Goal: Task Accomplishment & Management: Manage account settings

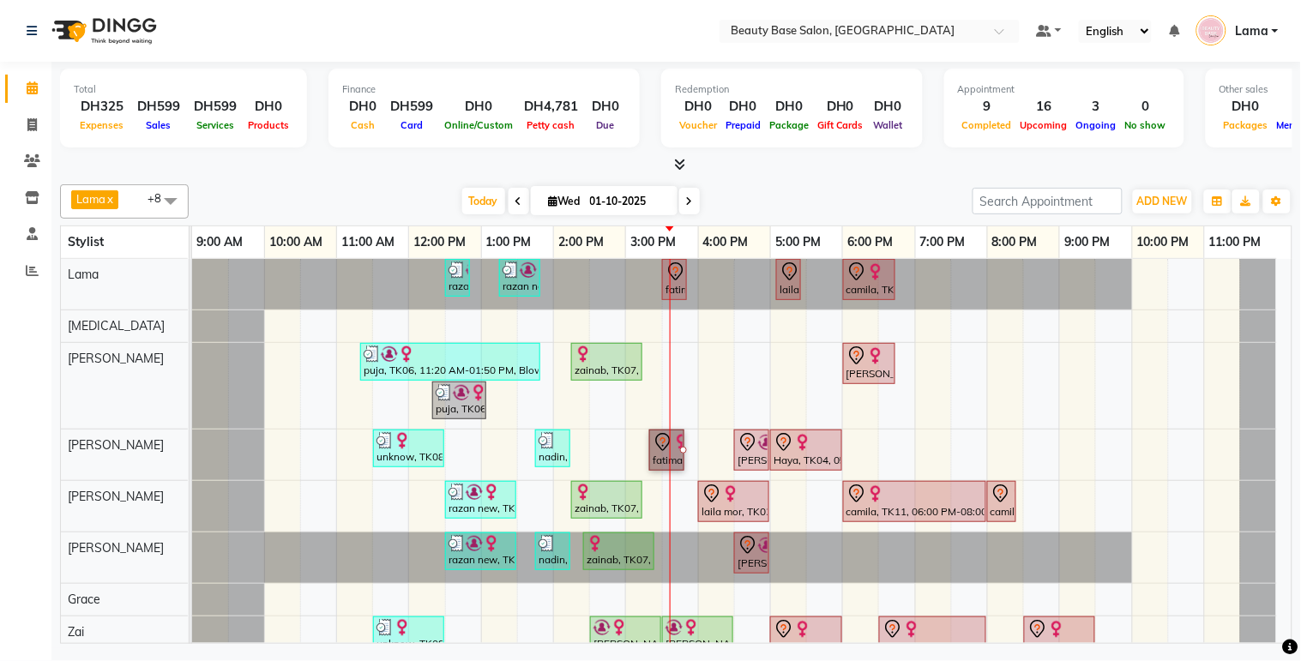
scroll to position [71, 0]
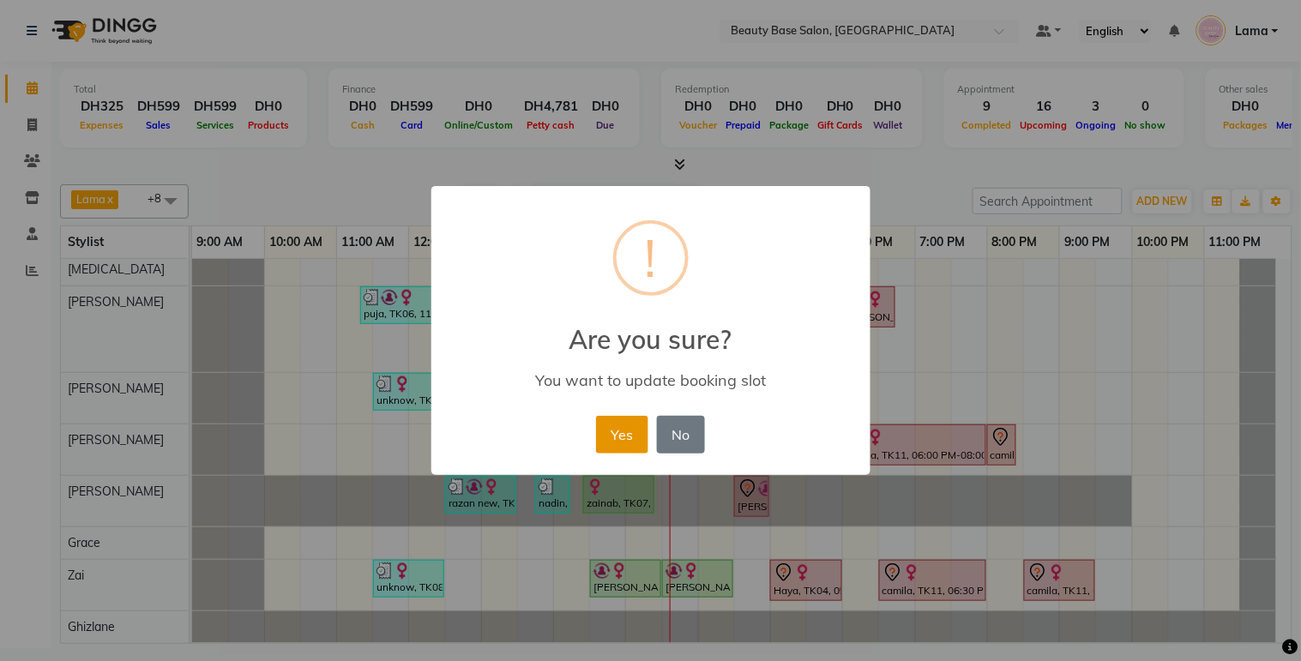
click at [620, 449] on button "Yes" at bounding box center [622, 435] width 52 height 38
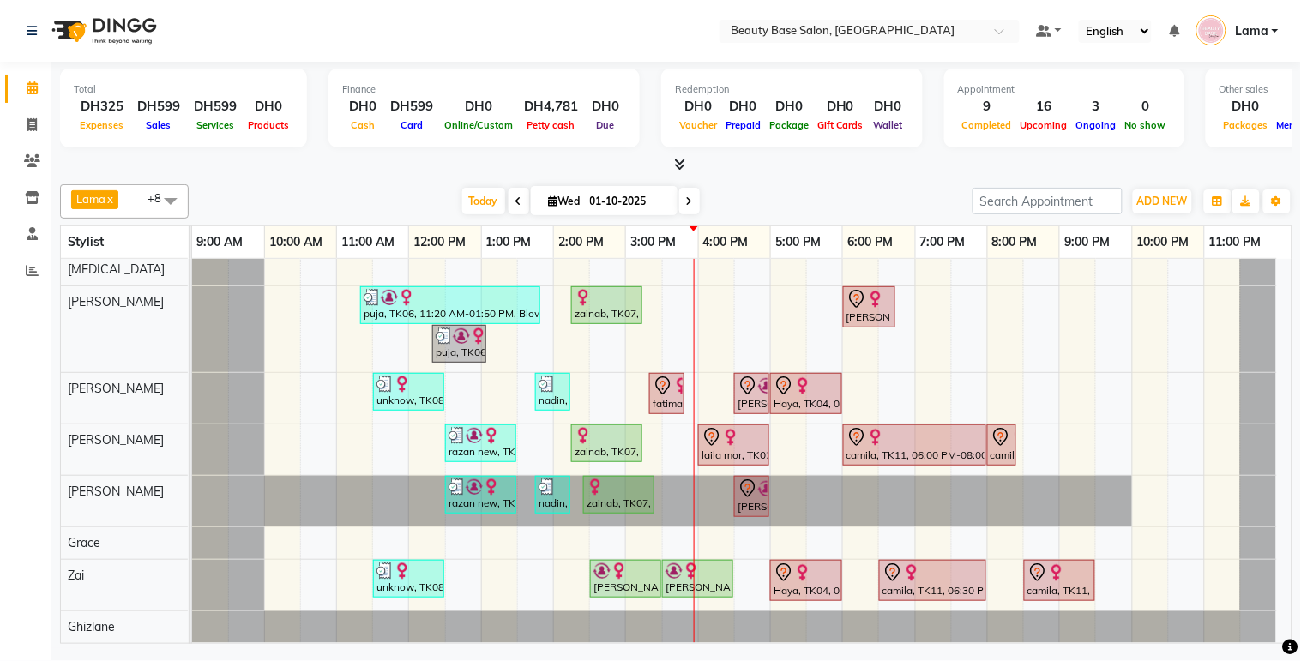
click at [670, 395] on div "fatima, TK09, 03:20 PM-03:50 PM, Gelish Removal" at bounding box center [667, 394] width 32 height 36
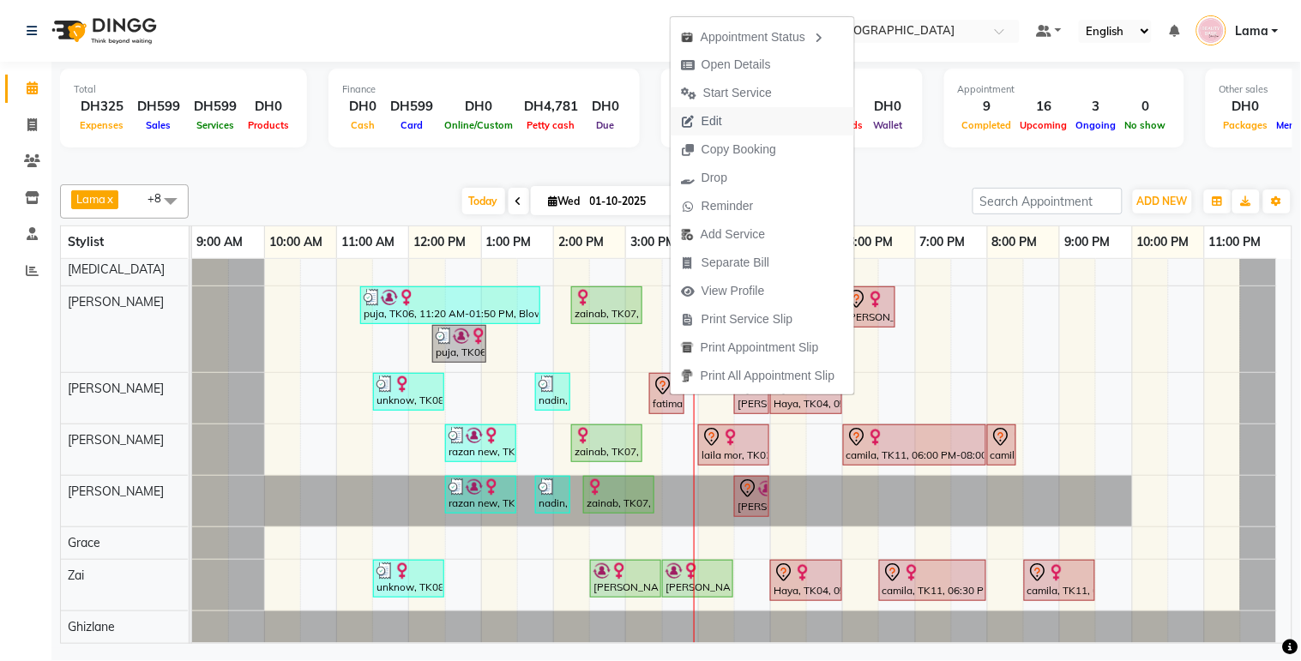
click at [780, 117] on button "Edit" at bounding box center [763, 121] width 184 height 28
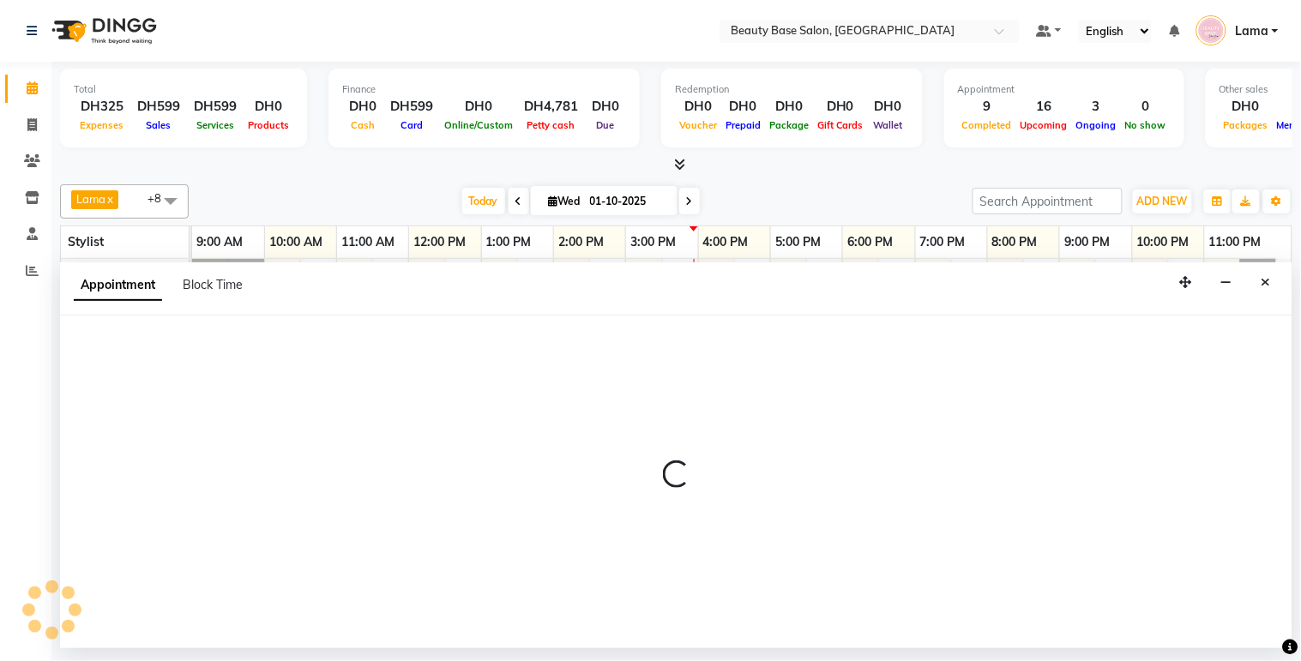
select select "tentative"
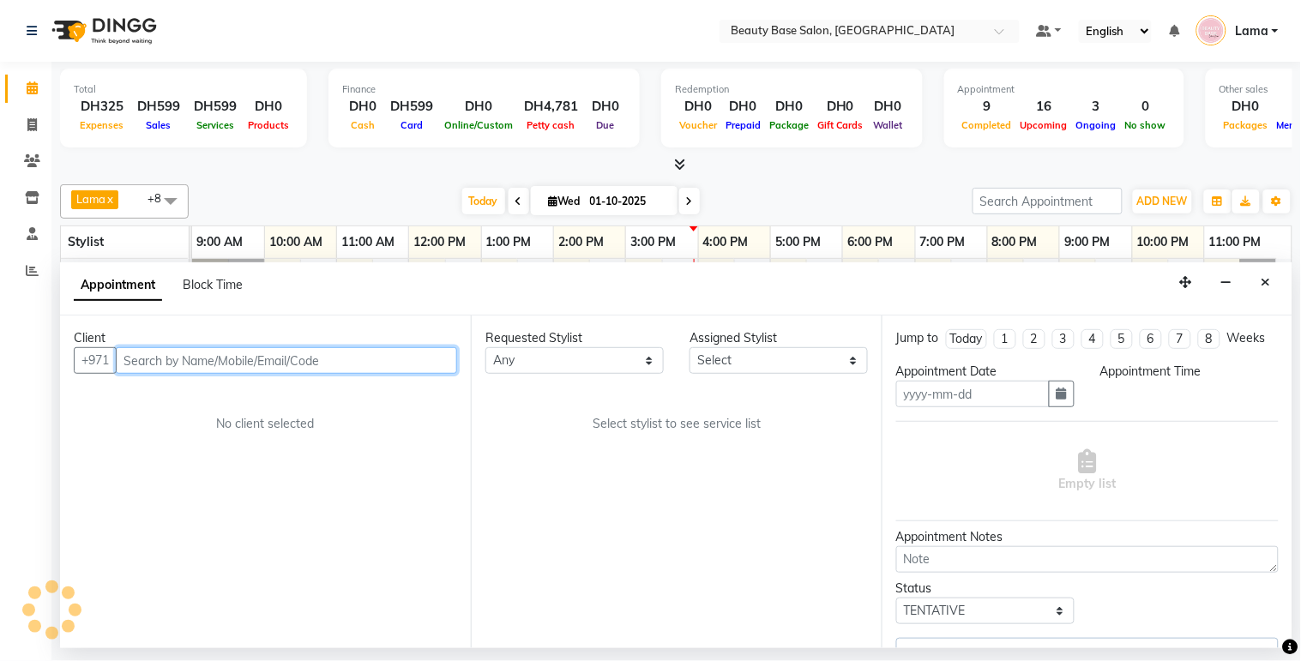
type input "01-10-2025"
select select "13437"
select select "920"
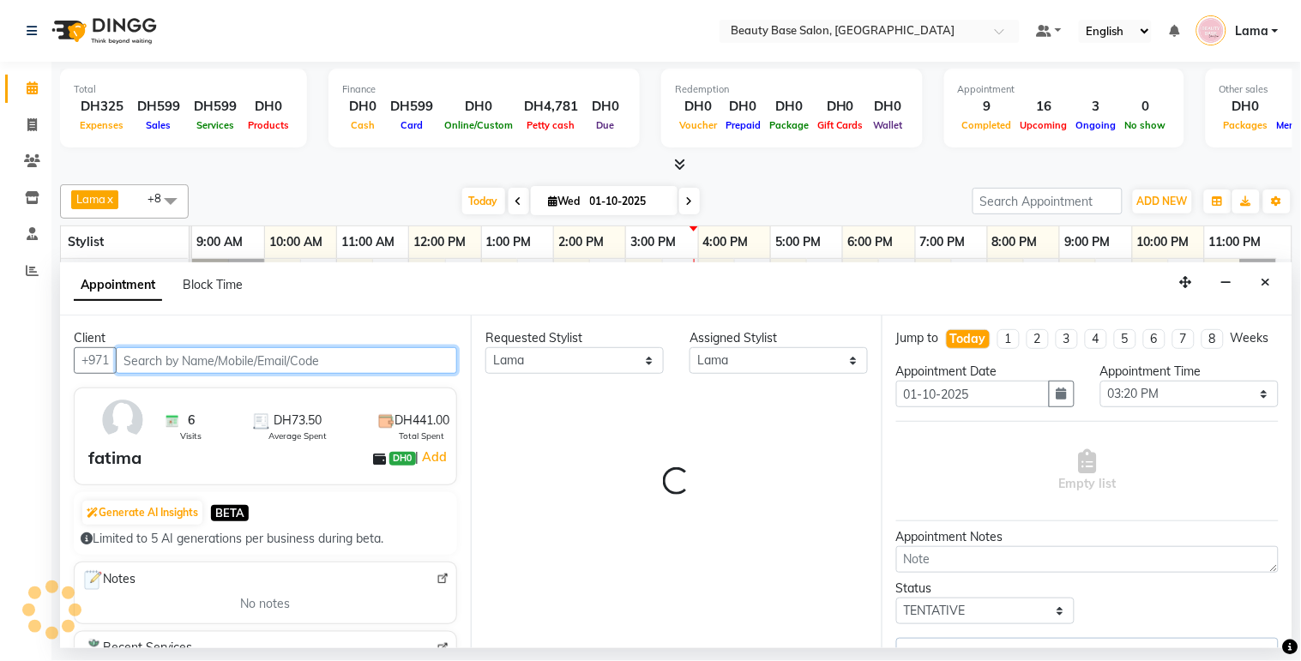
select select "1223"
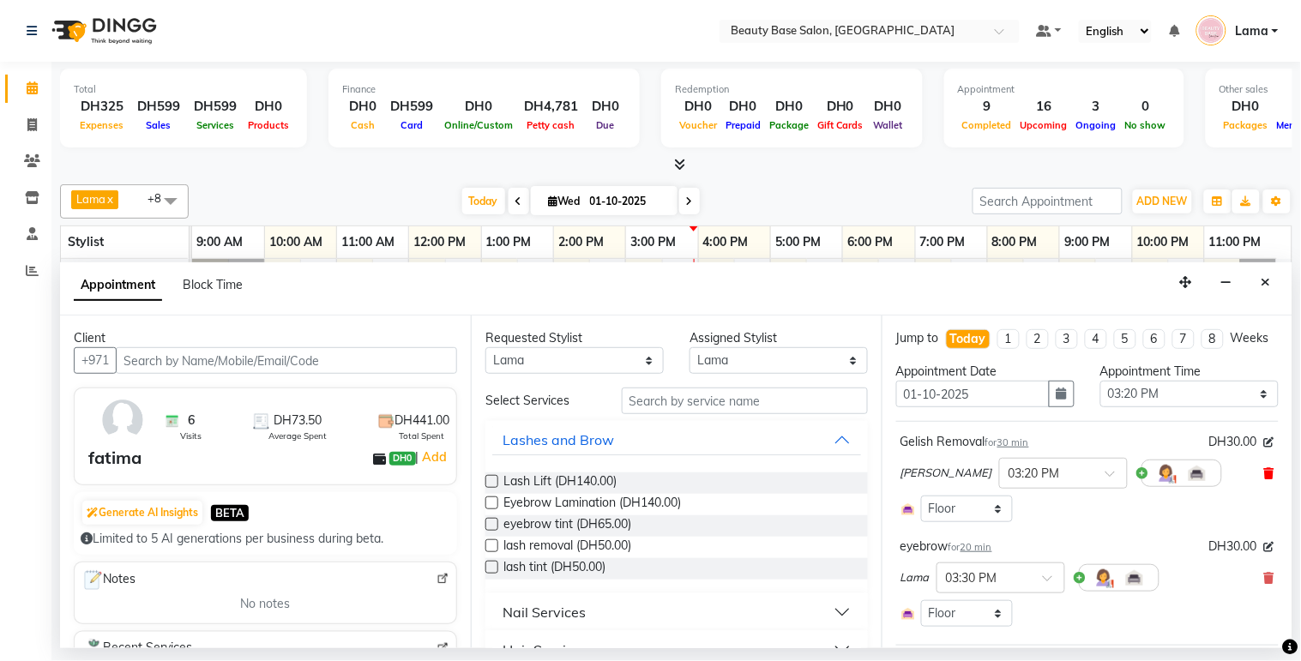
click at [1264, 479] on icon at bounding box center [1269, 473] width 10 height 12
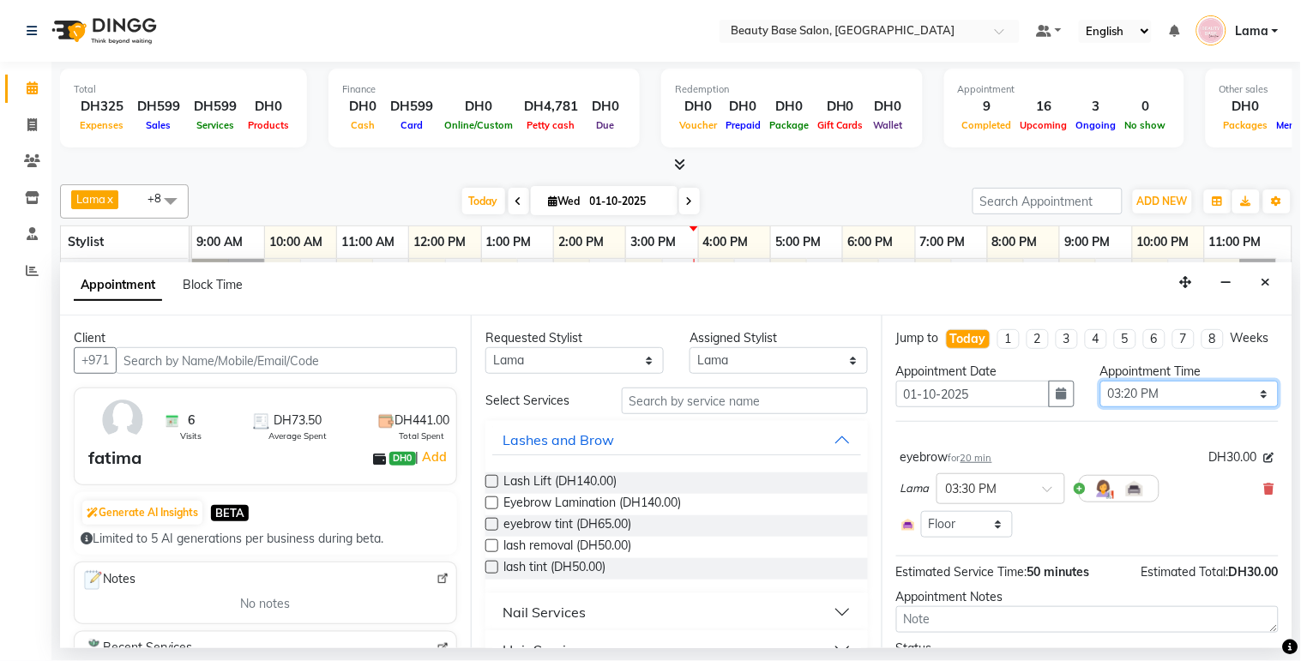
click at [1135, 407] on select "Select 10:00 AM 10:05 AM 10:10 AM 10:15 AM 10:20 AM 10:25 AM 10:30 AM 10:35 AM …" at bounding box center [1189, 394] width 178 height 27
select select "940"
click at [1100, 396] on select "Select 10:00 AM 10:05 AM 10:10 AM 10:15 AM 10:20 AM 10:25 AM 10:30 AM 10:35 AM …" at bounding box center [1189, 394] width 178 height 27
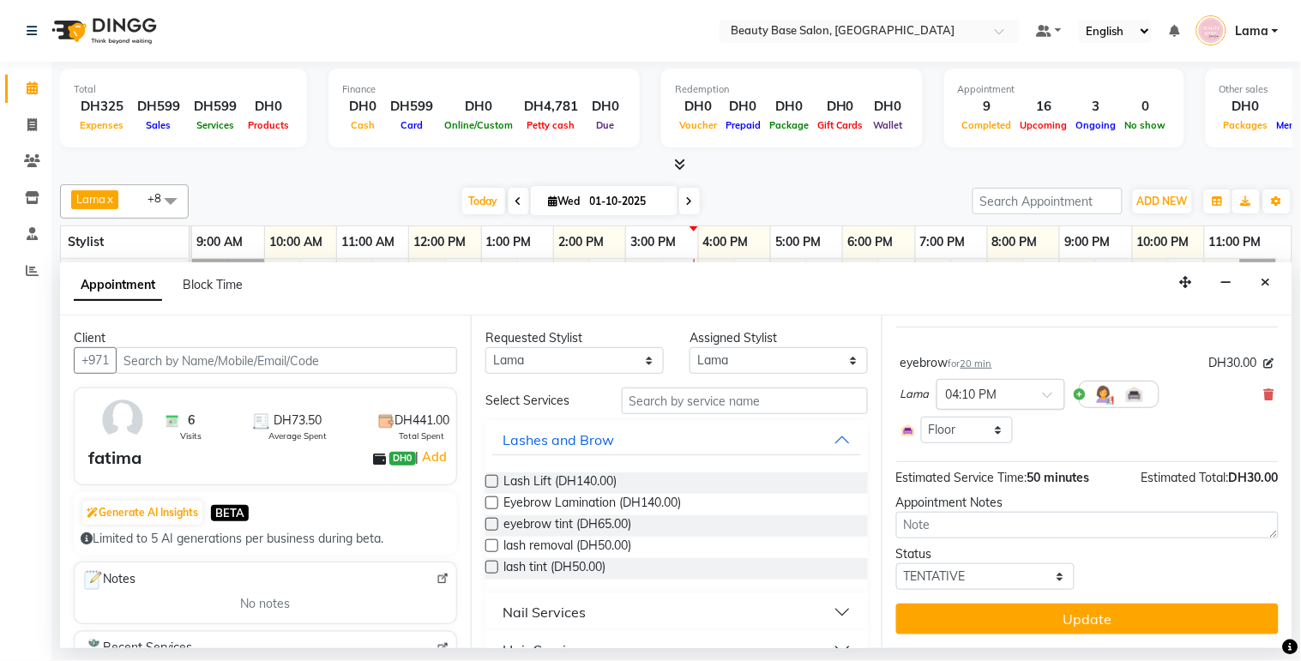
click at [1004, 397] on input "text" at bounding box center [983, 393] width 75 height 18
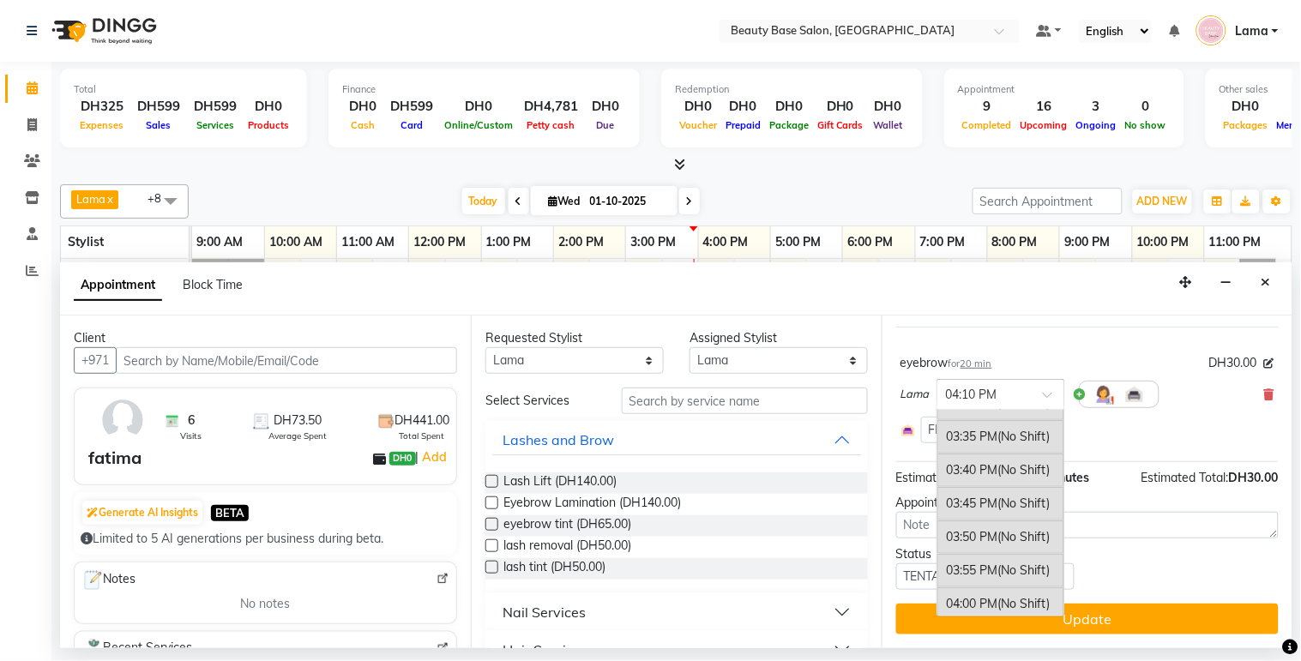
scroll to position [2225, 0]
click at [988, 490] on div "03:40 PM (No Shift)" at bounding box center [1000, 475] width 127 height 33
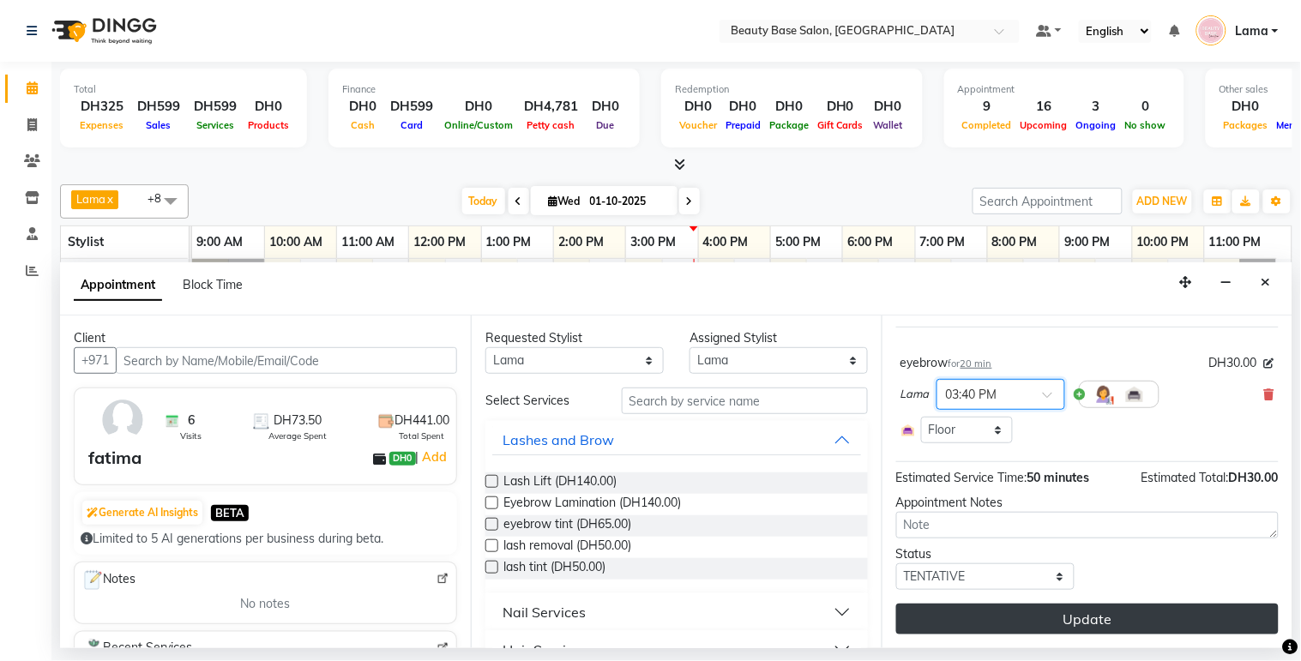
click at [1099, 618] on button "Update" at bounding box center [1087, 619] width 382 height 31
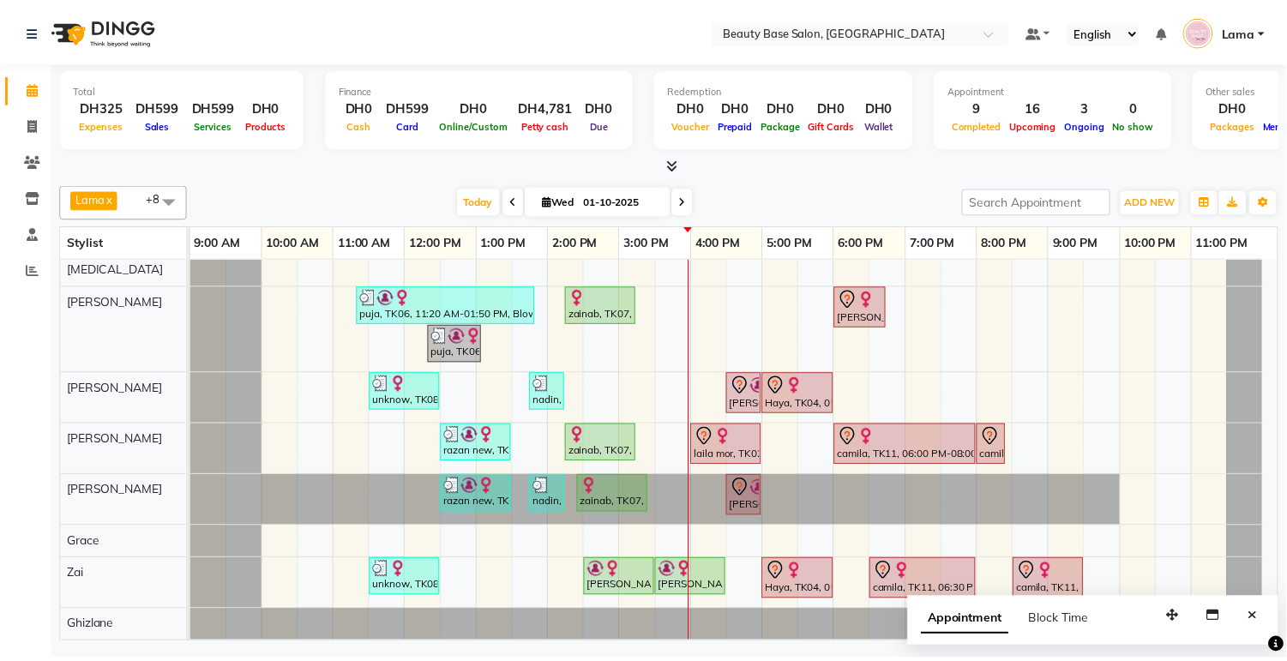
scroll to position [0, 0]
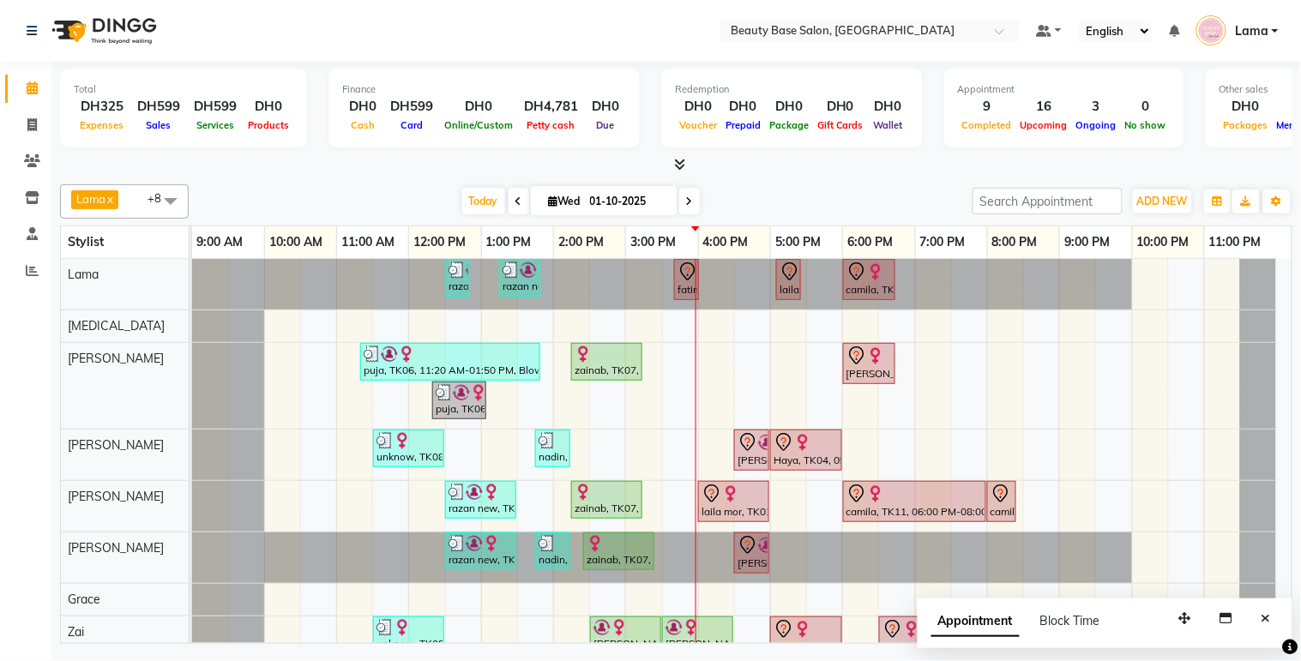
click at [690, 269] on icon at bounding box center [688, 270] width 6 height 7
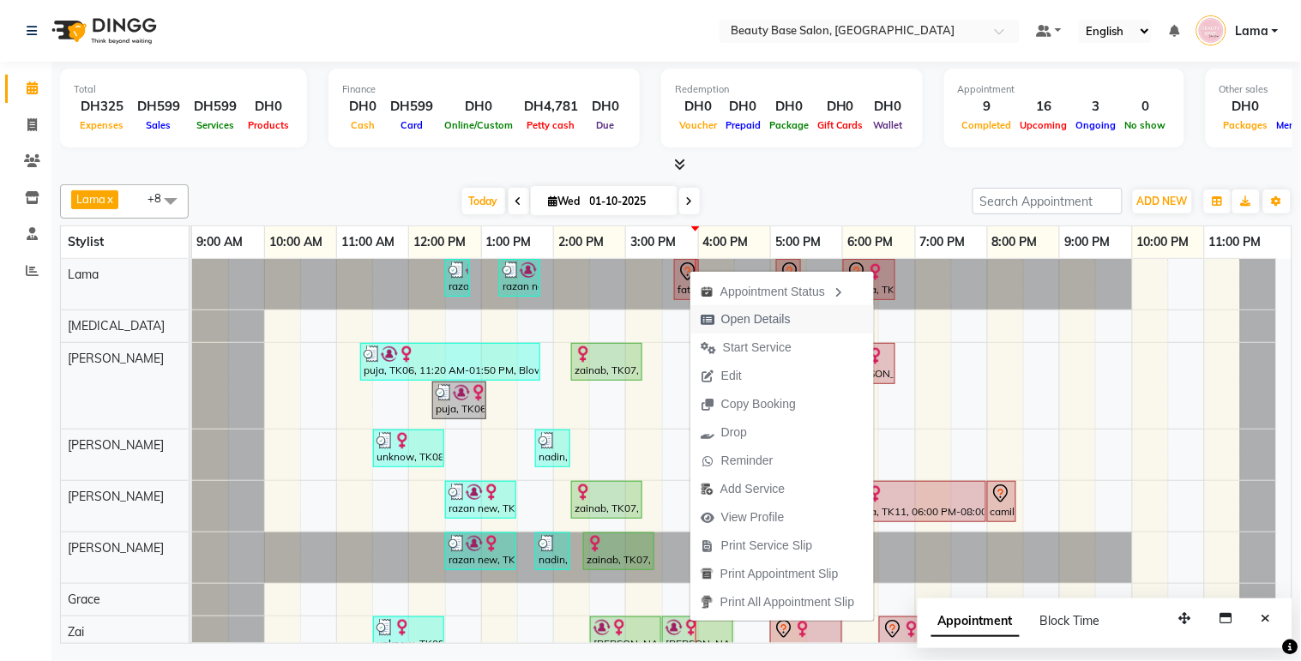
click at [763, 324] on span "Open Details" at bounding box center [755, 319] width 69 height 18
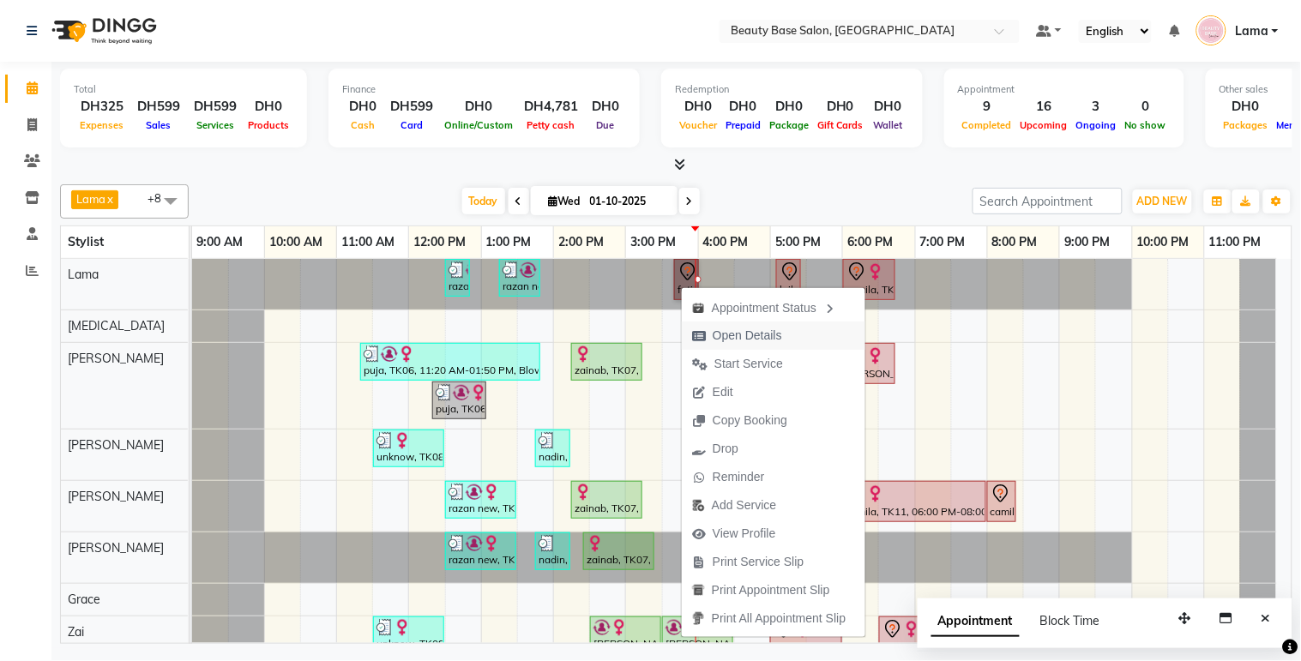
click at [727, 340] on span "Open Details" at bounding box center [747, 336] width 69 height 18
select select "7"
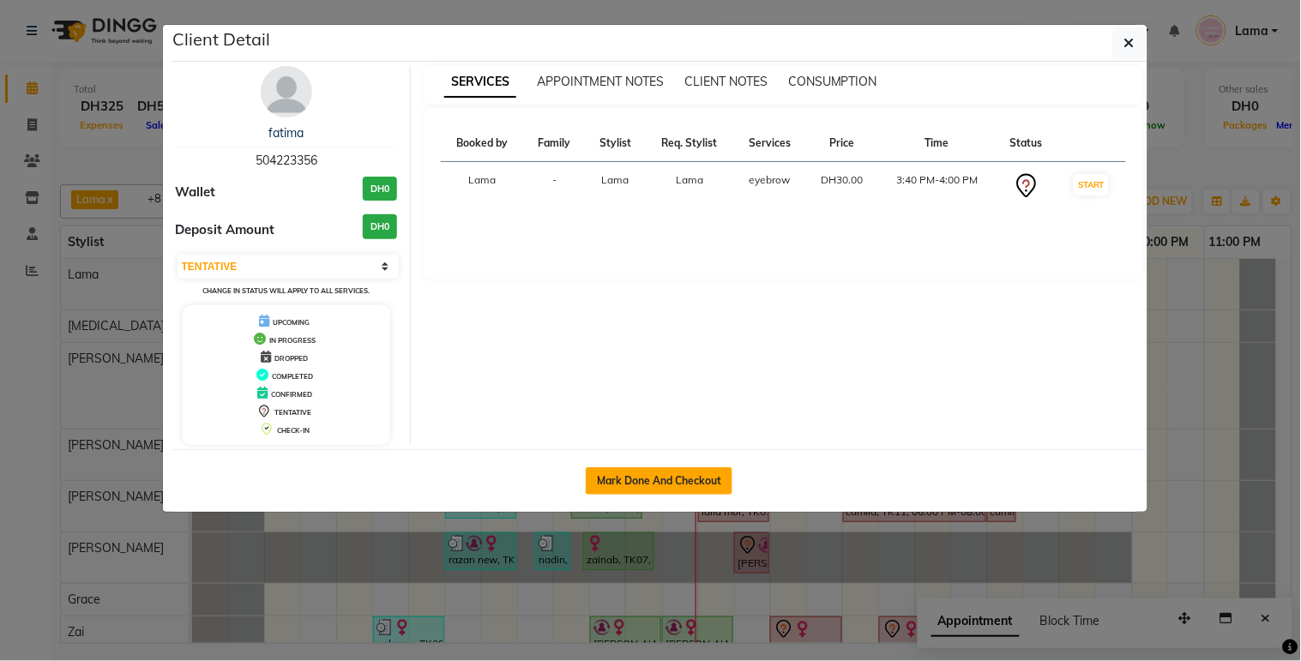
click at [679, 485] on button "Mark Done And Checkout" at bounding box center [659, 480] width 147 height 27
select select "service"
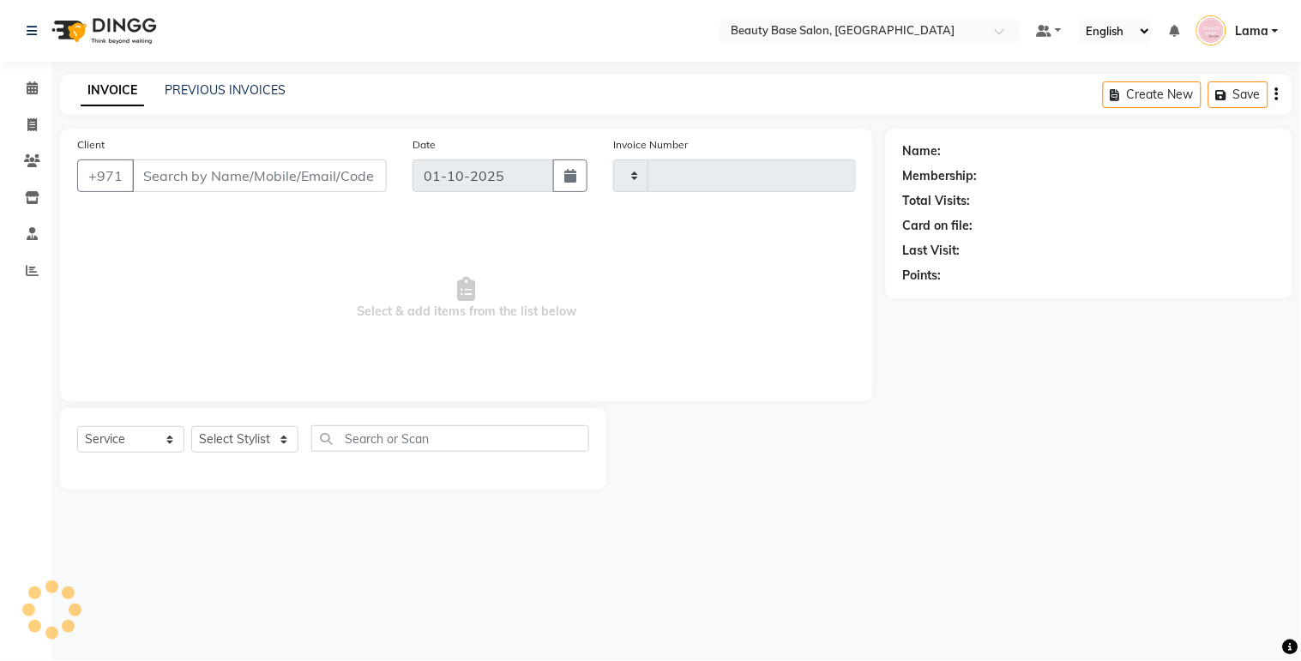
type input "2421"
select select "813"
type input "504223356"
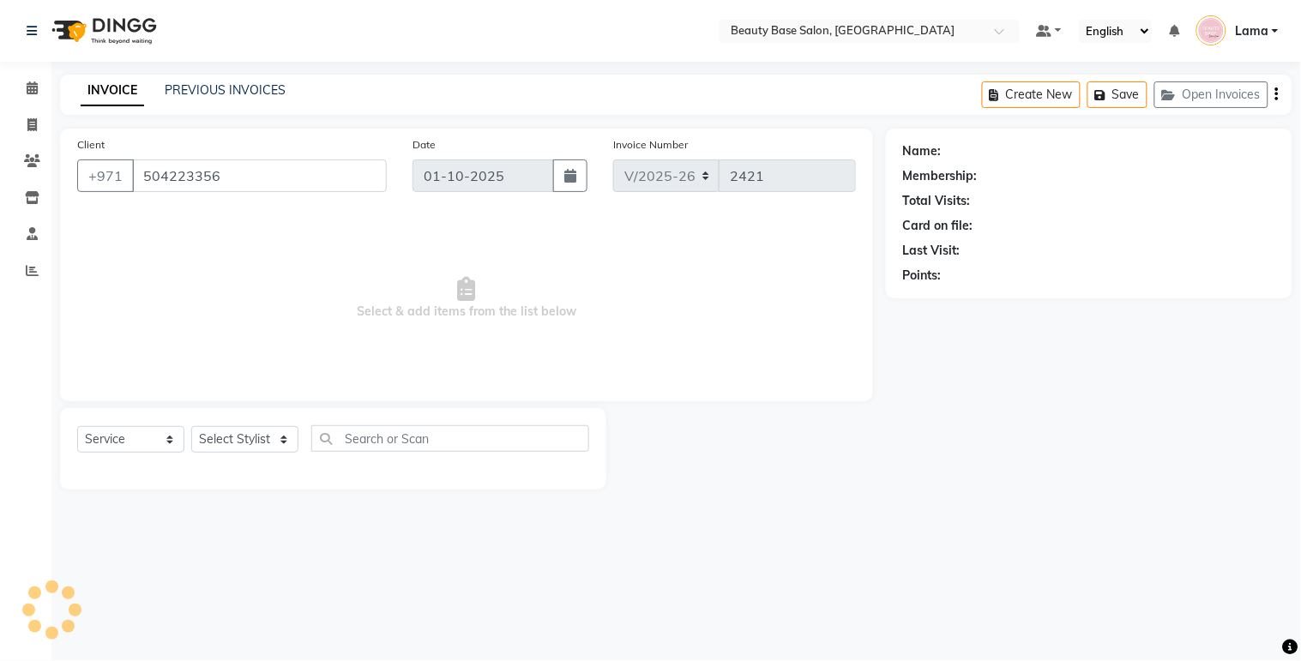
select select "13437"
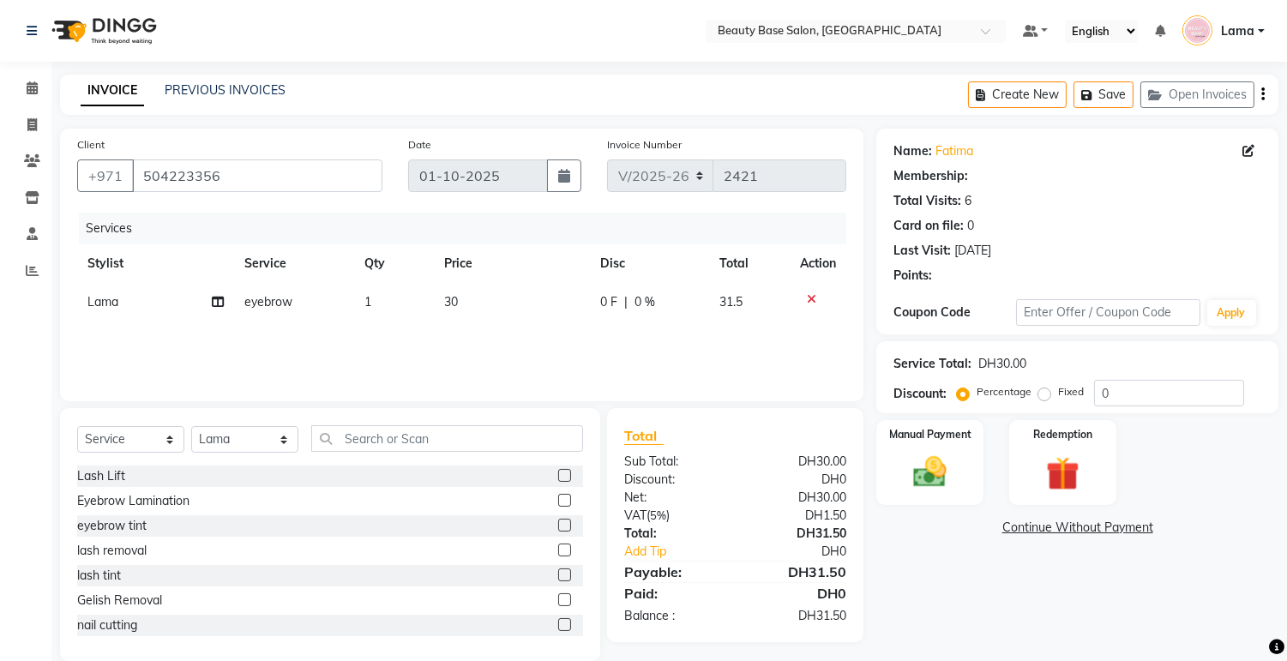
click at [1058, 394] on label "Fixed" at bounding box center [1071, 391] width 26 height 15
click at [1047, 394] on input "Fixed" at bounding box center [1048, 392] width 12 height 12
radio input "true"
click at [955, 473] on img at bounding box center [930, 473] width 57 height 40
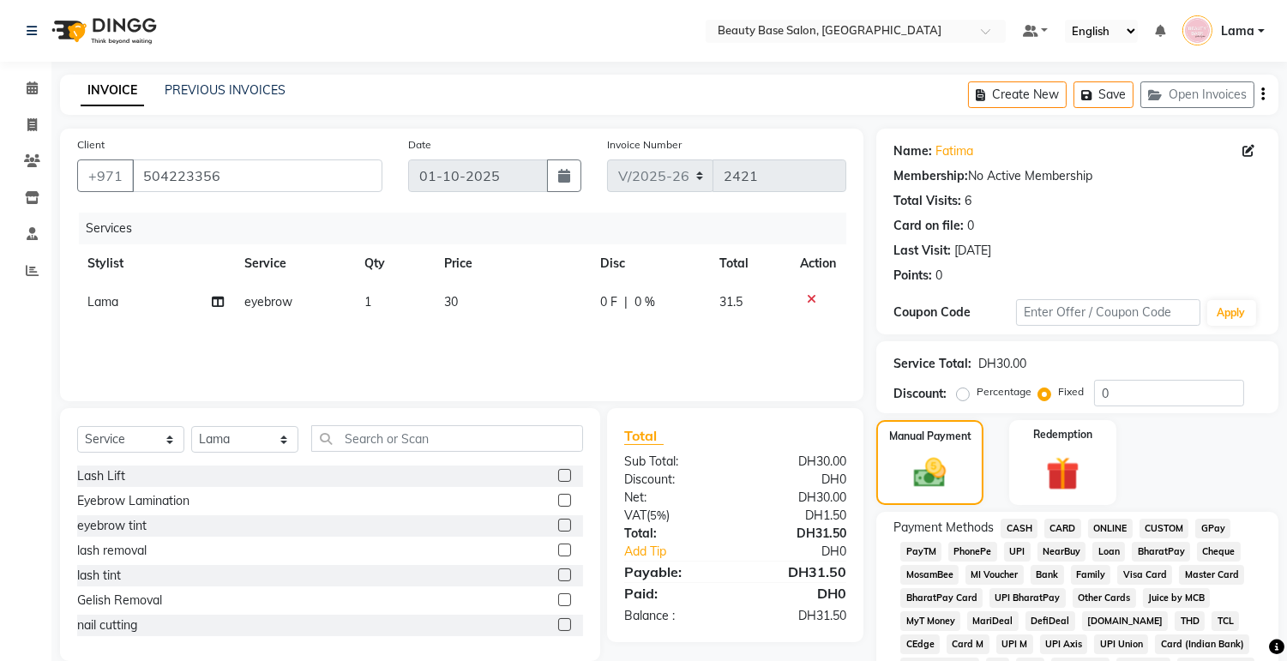
click at [1077, 533] on span "CARD" at bounding box center [1063, 529] width 37 height 20
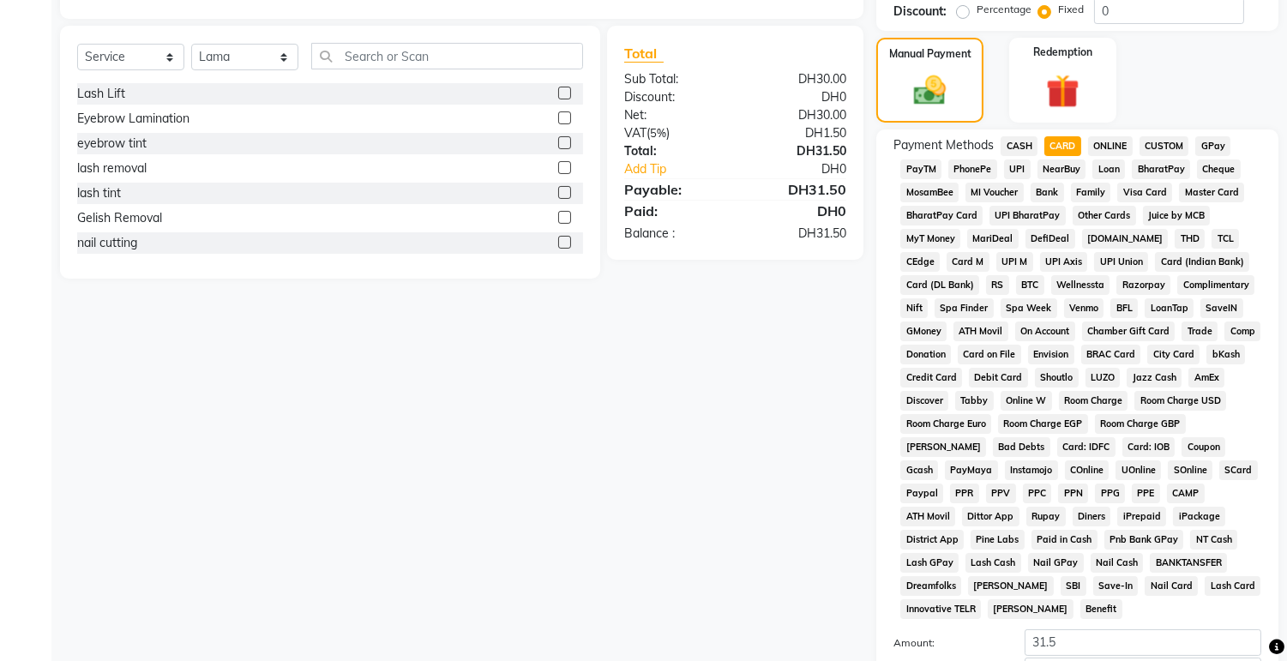
scroll to position [483, 0]
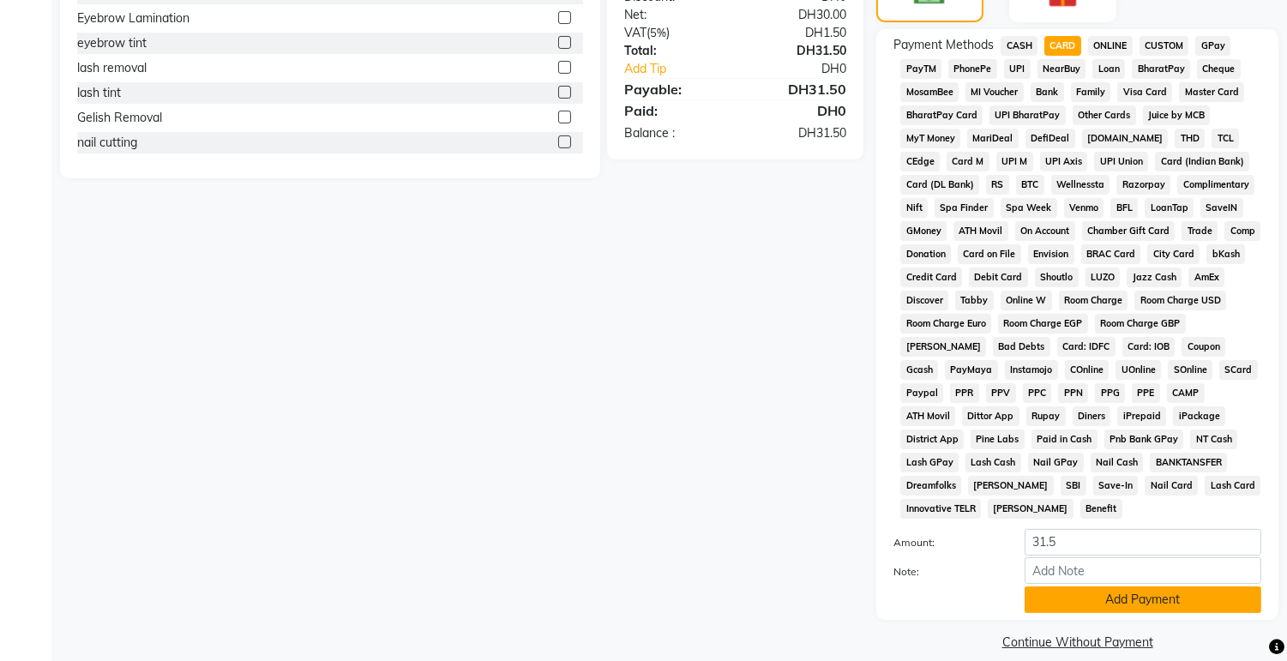
click at [1098, 589] on button "Add Payment" at bounding box center [1143, 600] width 237 height 27
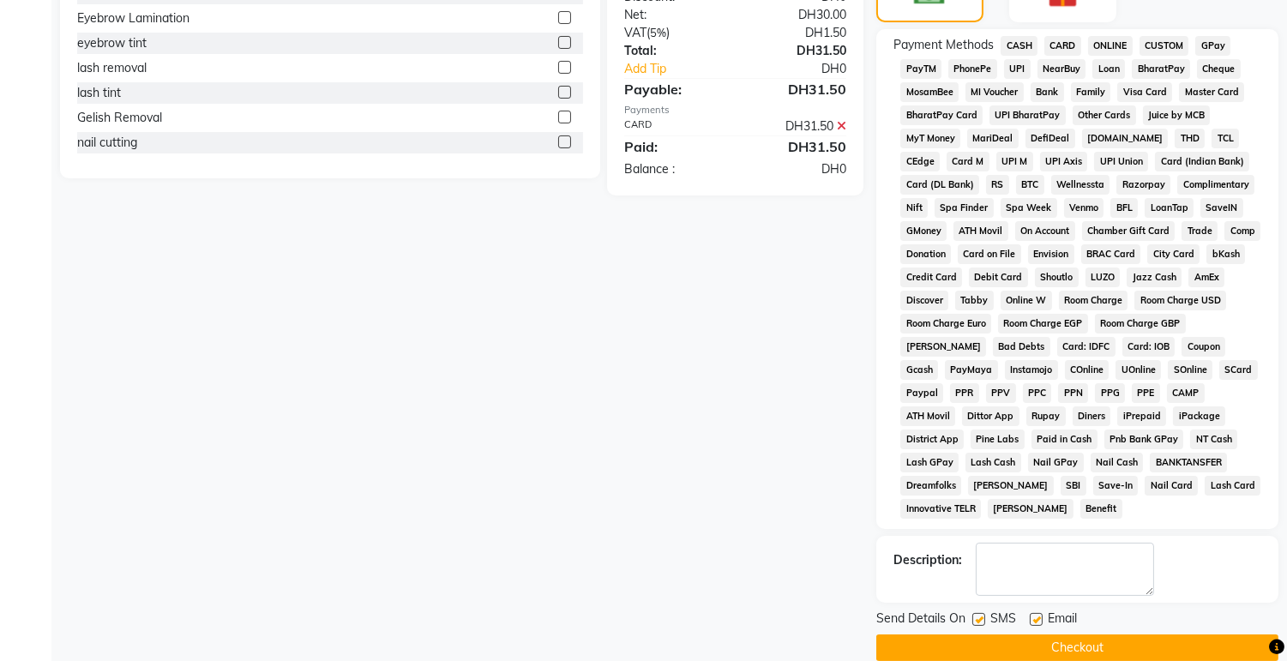
click at [1110, 637] on button "Checkout" at bounding box center [1077, 648] width 402 height 27
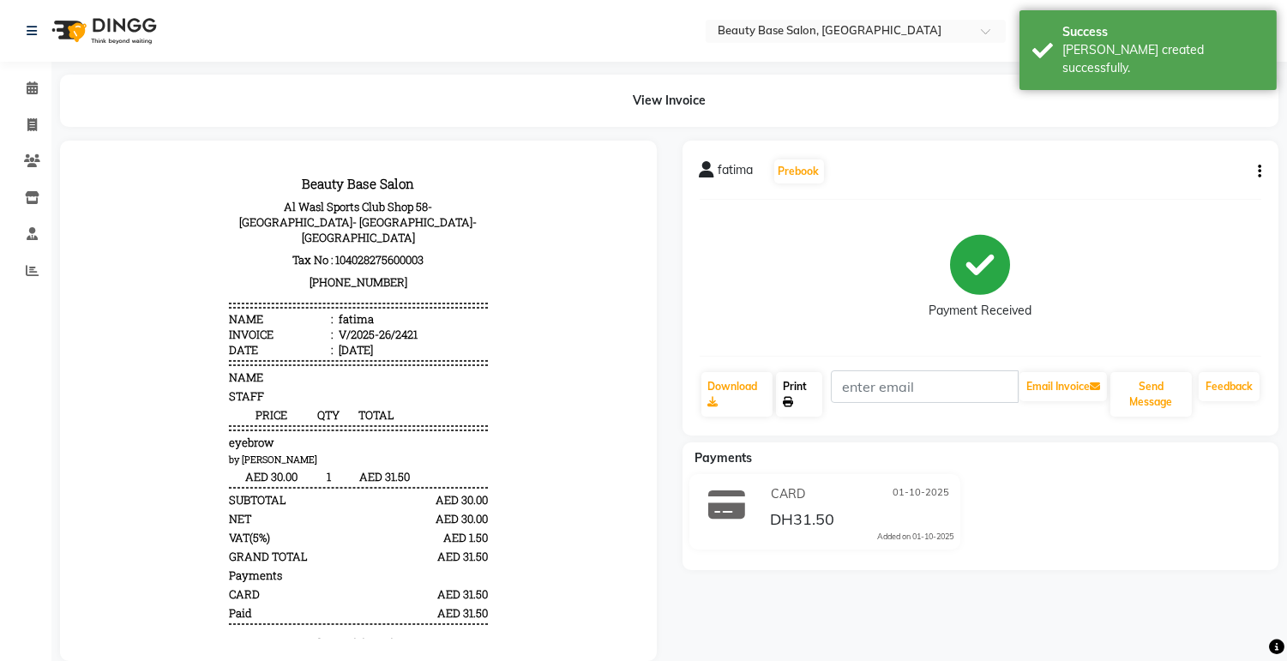
click at [798, 405] on link "Print" at bounding box center [799, 394] width 46 height 45
click at [18, 96] on span at bounding box center [32, 89] width 30 height 20
